Goal: Navigation & Orientation: Understand site structure

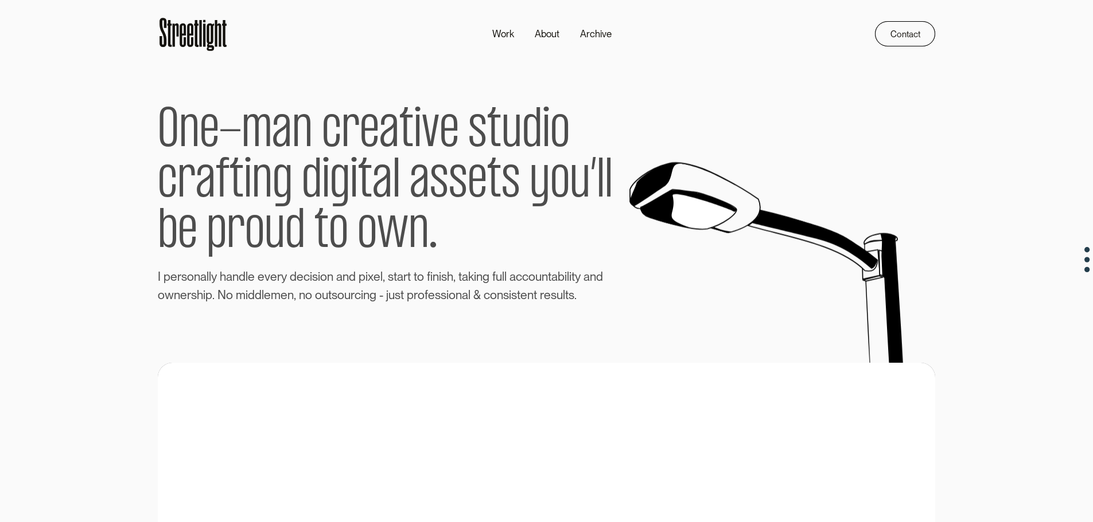
drag, startPoint x: 739, startPoint y: 346, endPoint x: 771, endPoint y: 18, distance: 329.6
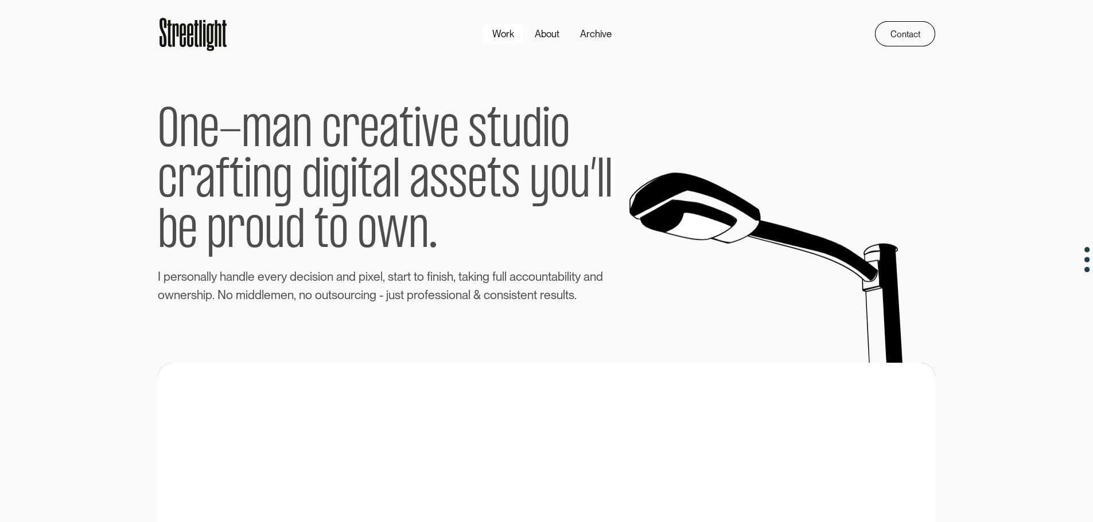
click at [510, 38] on div "Work" at bounding box center [503, 34] width 22 height 14
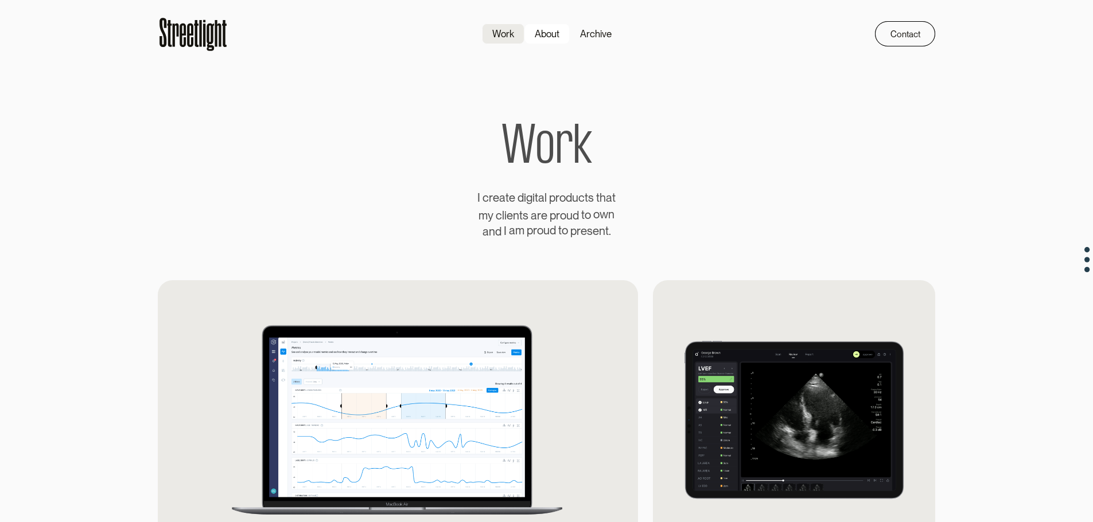
click at [540, 43] on link "About" at bounding box center [546, 34] width 45 height 21
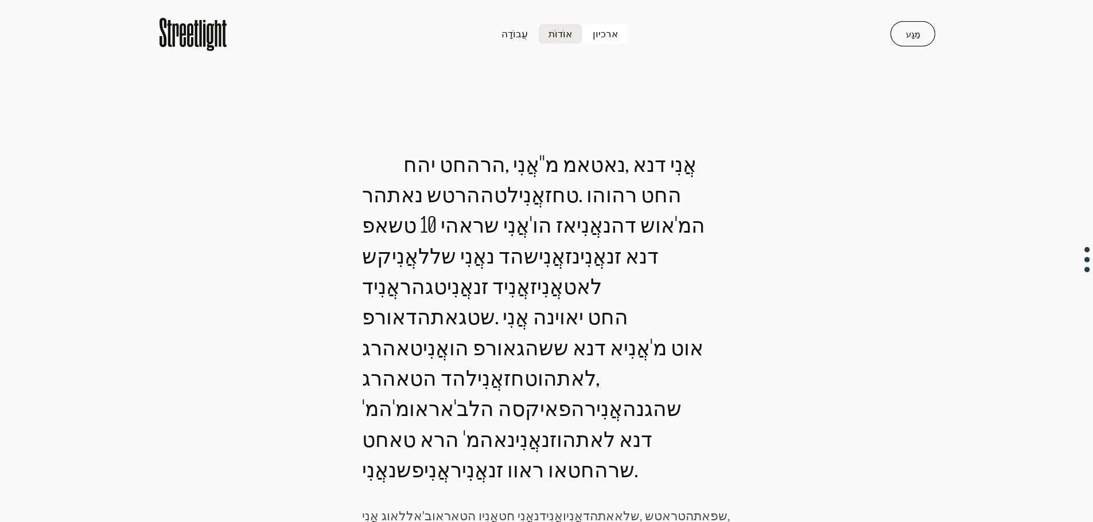
click at [593, 42] on link "ארכיון" at bounding box center [605, 34] width 46 height 21
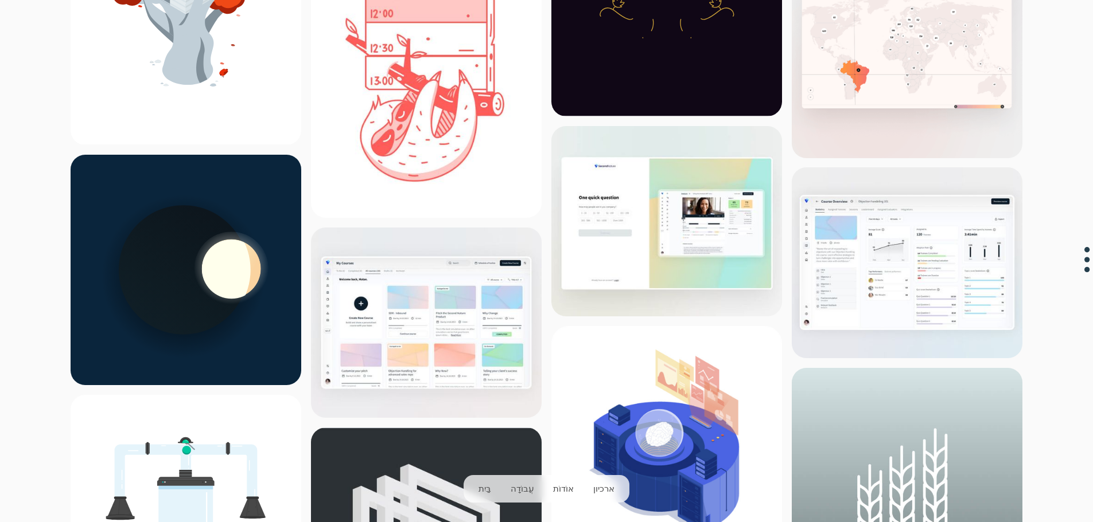
scroll to position [3614, 0]
